Goal: Obtain resource: Obtain resource

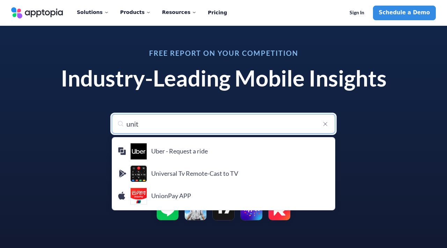
type input "unity"
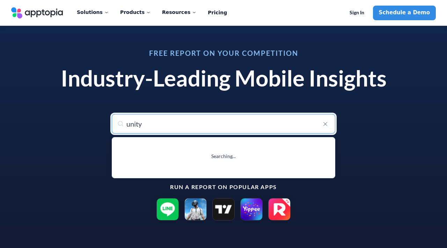
type input "unity"
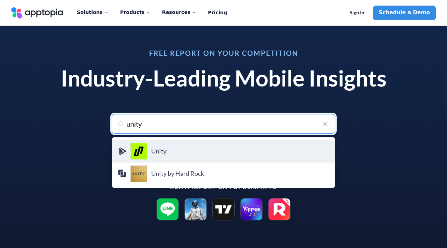
click at [174, 152] on h4 "Unity" at bounding box center [240, 152] width 178 height 8
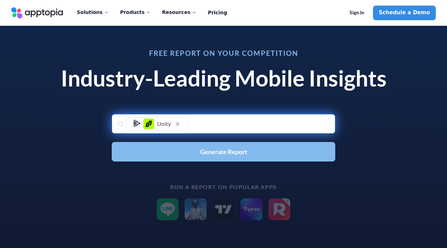
click at [199, 152] on button "Generate Report" at bounding box center [224, 152] width 224 height 20
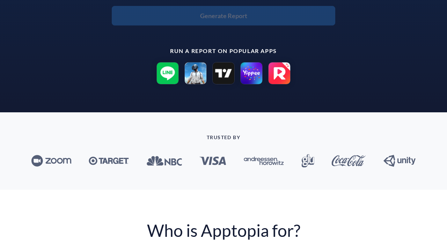
scroll to position [132, 0]
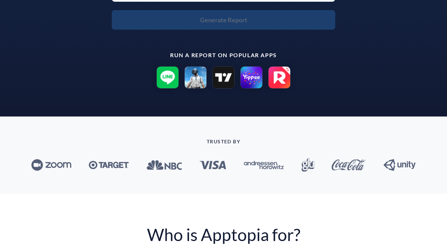
click at [197, 75] on img at bounding box center [195, 77] width 22 height 22
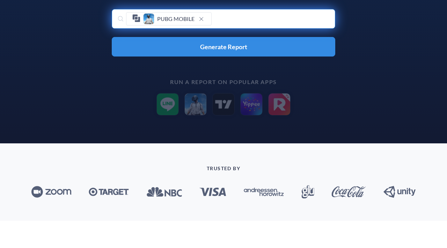
scroll to position [65, 0]
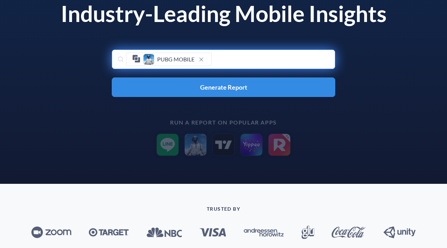
click at [207, 77] on div "PUBG MOBILE Generate Report" at bounding box center [224, 74] width 224 height 48
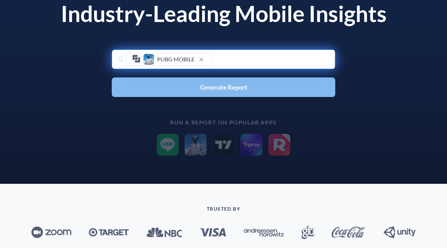
click at [205, 86] on span "Generate Report" at bounding box center [223, 87] width 47 height 6
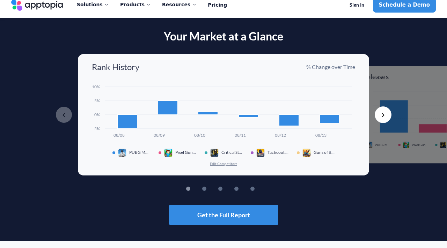
scroll to position [9, 0]
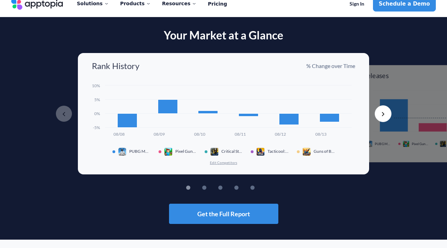
click at [385, 112] on button "Next" at bounding box center [383, 114] width 17 height 17
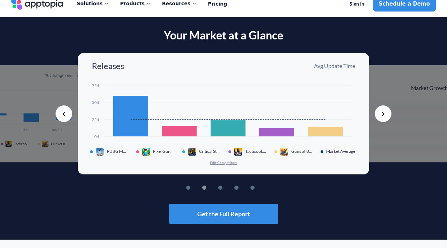
click at [385, 112] on button "Next" at bounding box center [383, 114] width 17 height 17
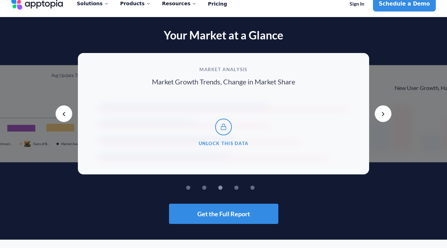
click at [385, 112] on button "Next" at bounding box center [383, 114] width 17 height 17
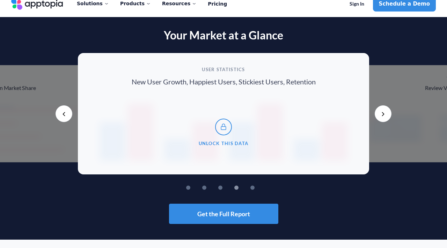
click at [385, 112] on button "Next" at bounding box center [383, 114] width 17 height 17
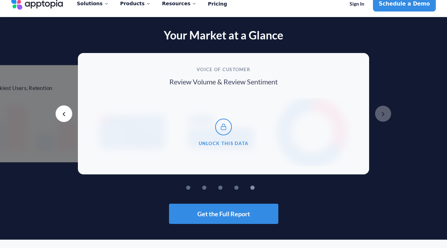
click at [385, 112] on button "Next" at bounding box center [383, 114] width 17 height 17
